Goal: Answer question/provide support

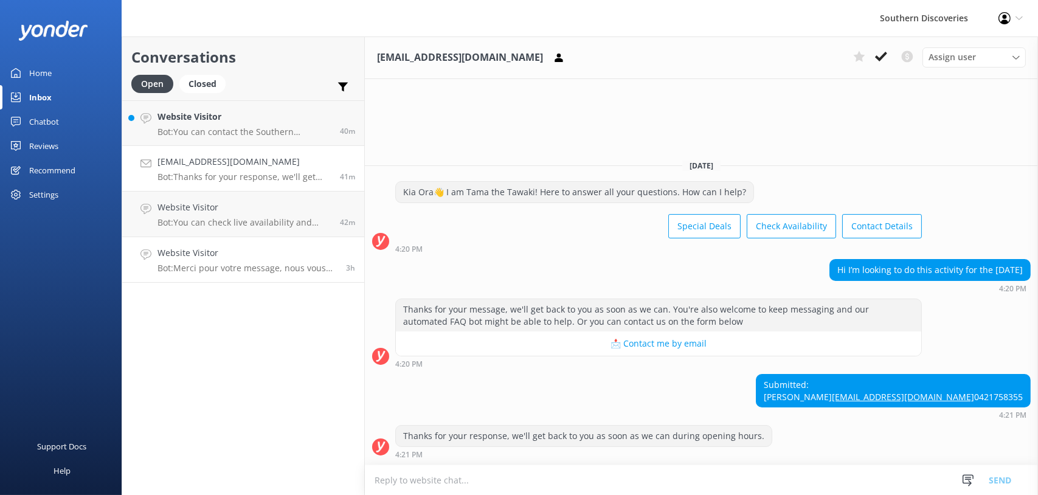
click at [207, 251] on h4 "Website Visitor" at bounding box center [247, 252] width 179 height 13
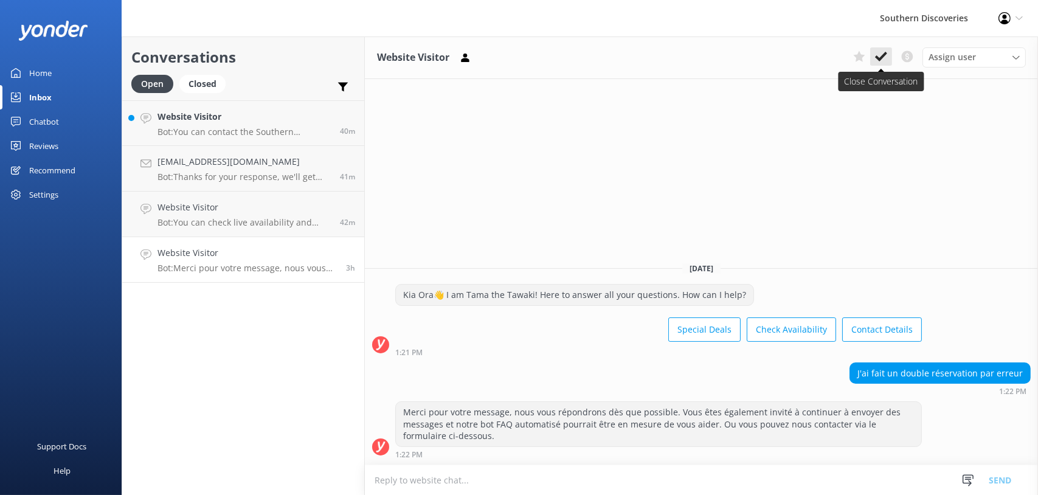
click at [887, 54] on icon at bounding box center [881, 56] width 12 height 12
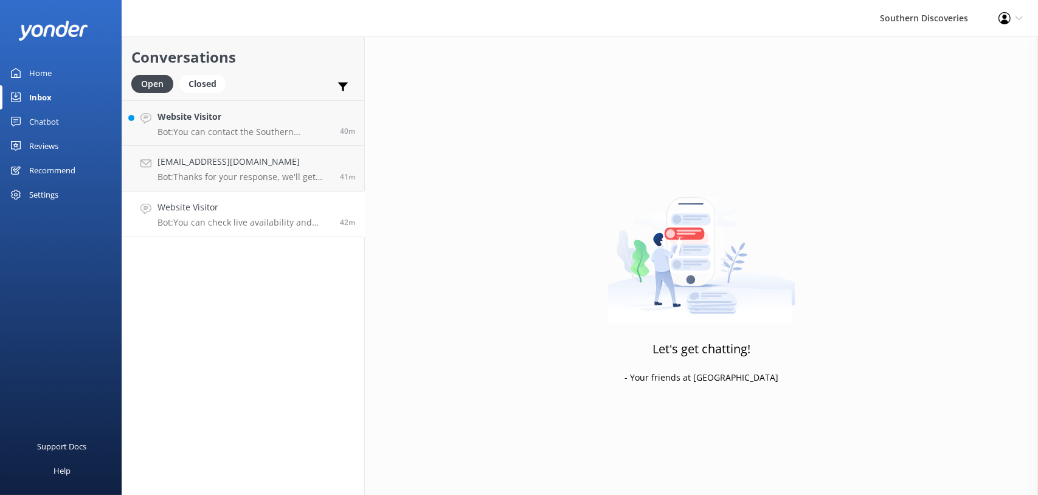
click at [192, 223] on p "Bot: You can check live availability and book your Milford Sound adventure on o…" at bounding box center [244, 222] width 173 height 11
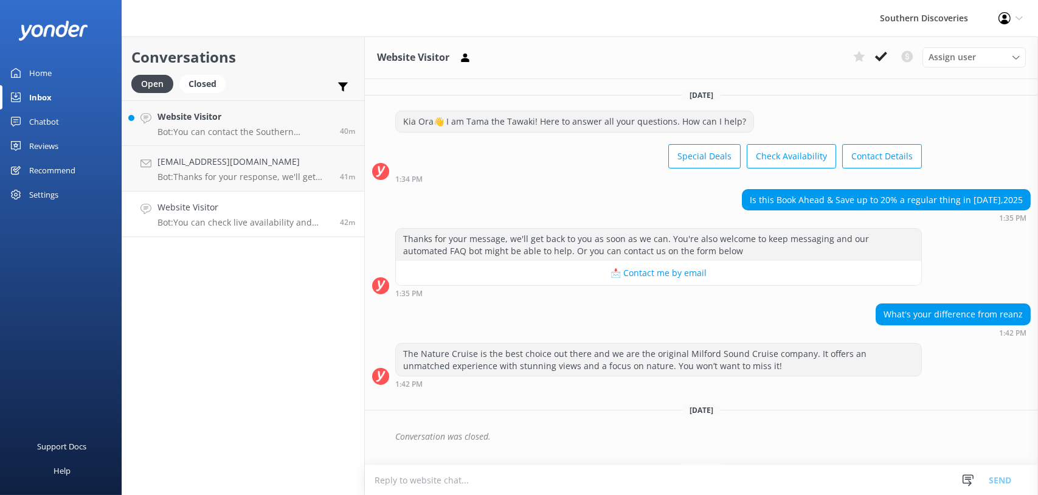
scroll to position [186, 0]
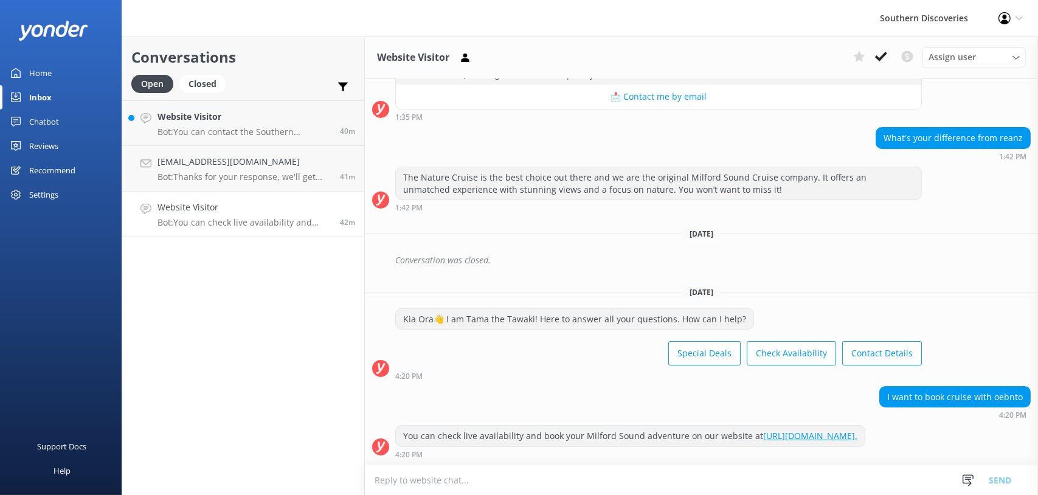
drag, startPoint x: 880, startPoint y: 52, endPoint x: 851, endPoint y: 67, distance: 32.9
click at [880, 52] on icon at bounding box center [881, 56] width 12 height 12
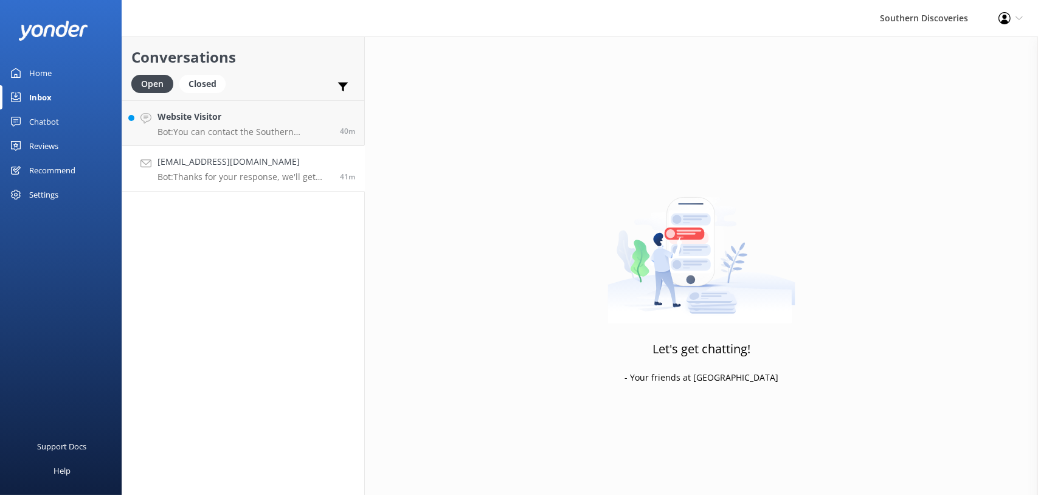
click at [195, 172] on p "Bot: Thanks for your response, we'll get back to you as soon as we can during o…" at bounding box center [244, 177] width 173 height 11
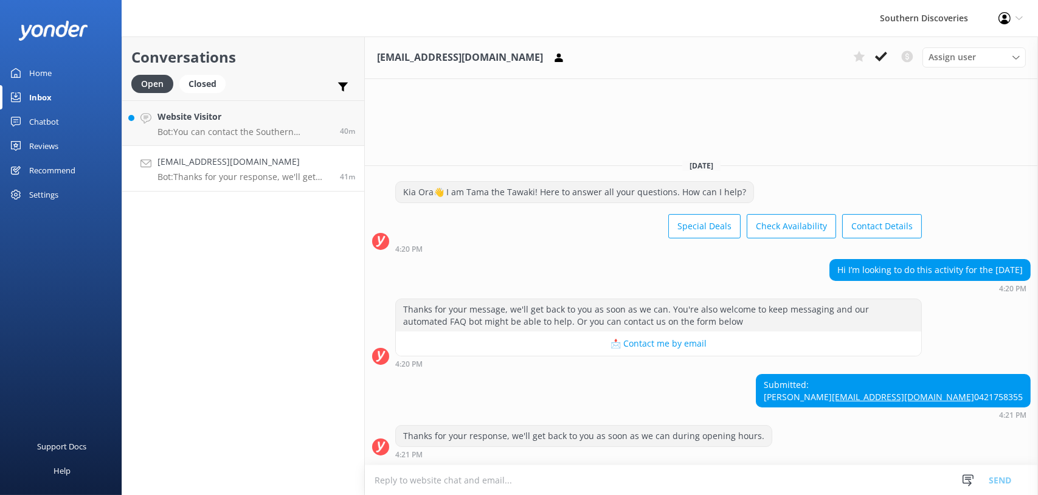
click at [798, 299] on div "Thanks for your message, we'll get back to you as soon as we can. You're also w…" at bounding box center [659, 315] width 526 height 32
click at [692, 405] on div "Submitted: Kacey kaceysmartie@hotmail.com 0421758355 4:21 PM" at bounding box center [701, 396] width 673 height 45
click at [234, 128] on p "Bot: You can contact the Southern Discoveries team by phone at 0800 264 536 wit…" at bounding box center [244, 132] width 173 height 11
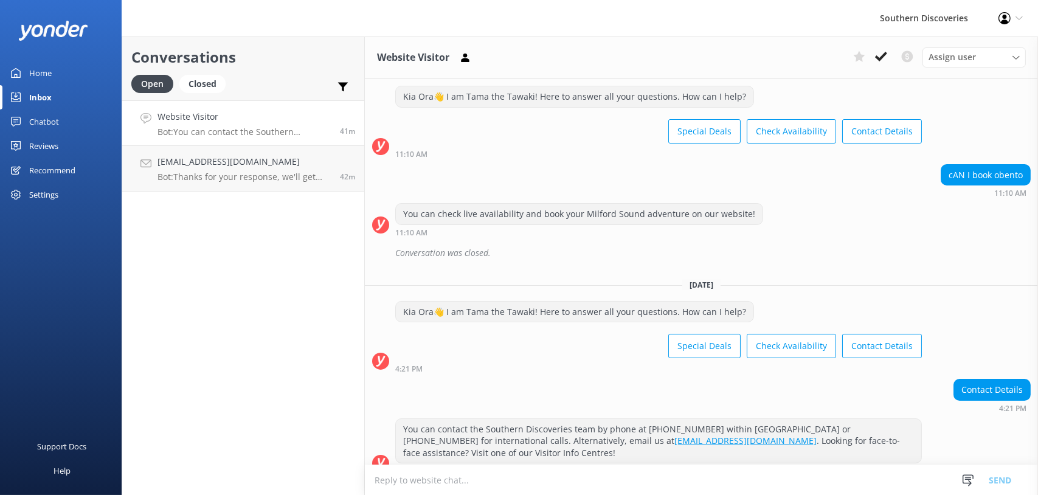
scroll to position [40, 0]
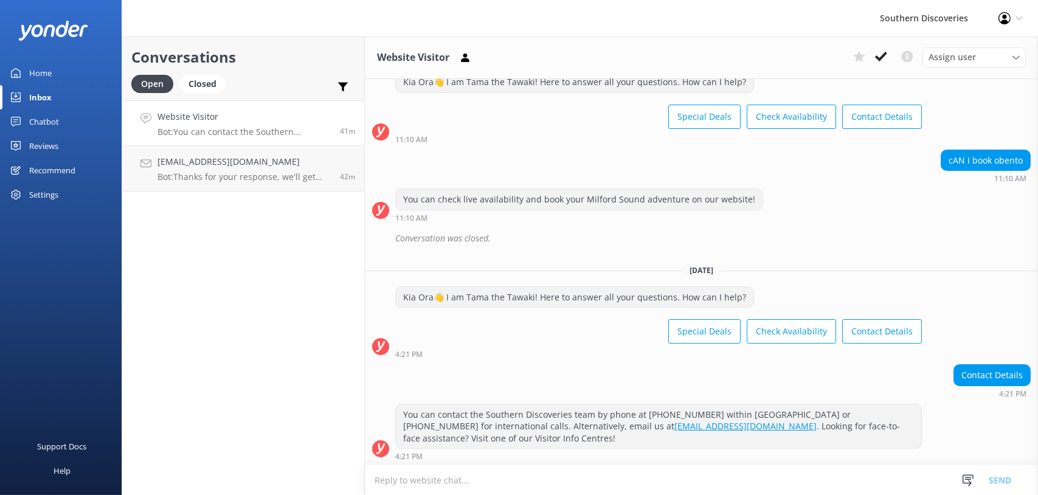
drag, startPoint x: 878, startPoint y: 58, endPoint x: 798, endPoint y: 85, distance: 84.4
click at [878, 58] on use at bounding box center [881, 57] width 12 height 10
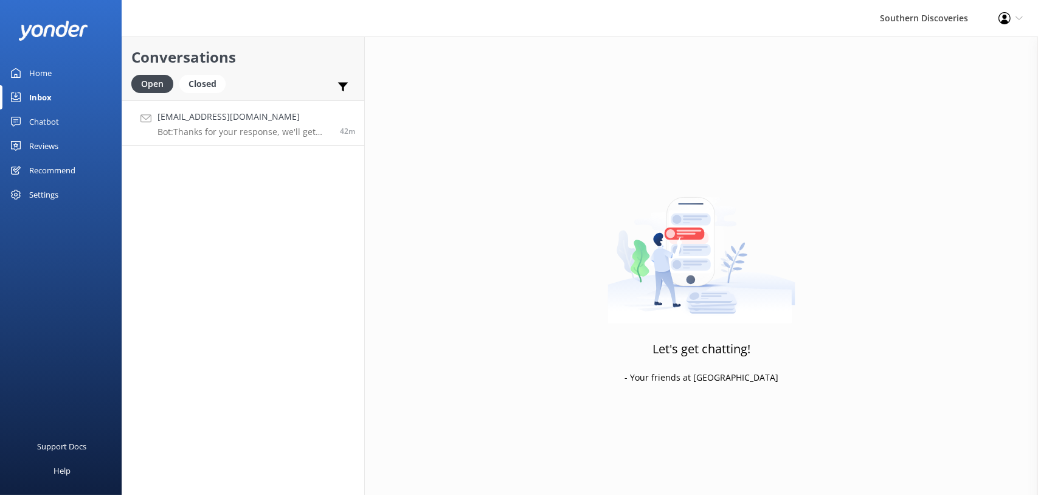
click at [210, 134] on p "Bot: Thanks for your response, we'll get back to you as soon as we can during o…" at bounding box center [244, 132] width 173 height 11
